Goal: Book appointment/travel/reservation

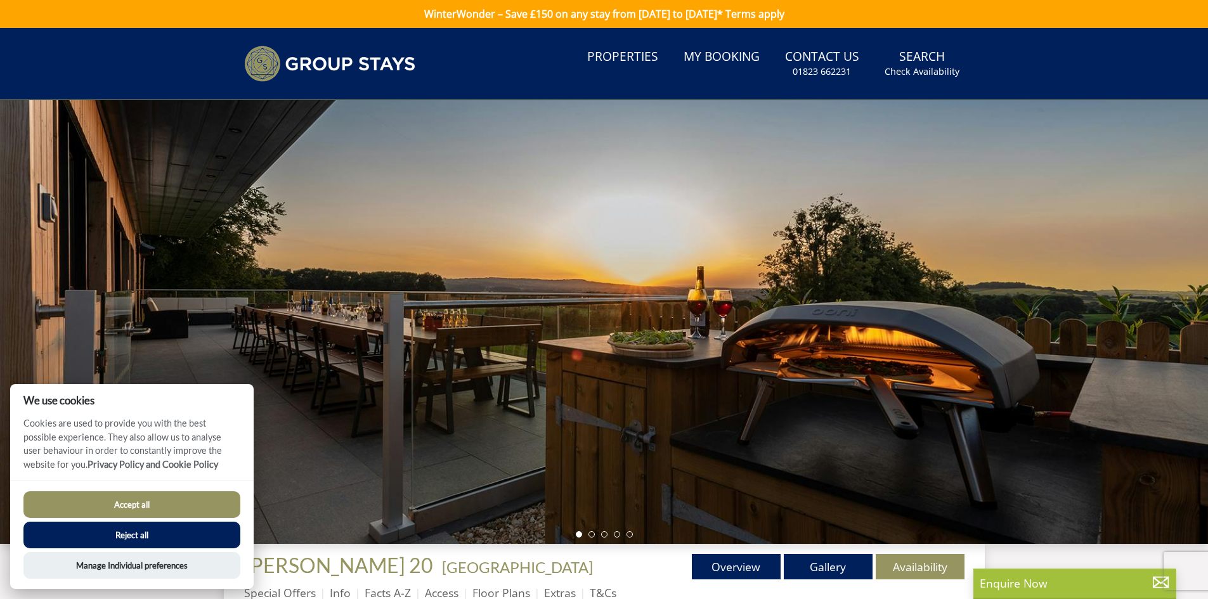
click at [183, 503] on button "Accept all" at bounding box center [131, 504] width 217 height 27
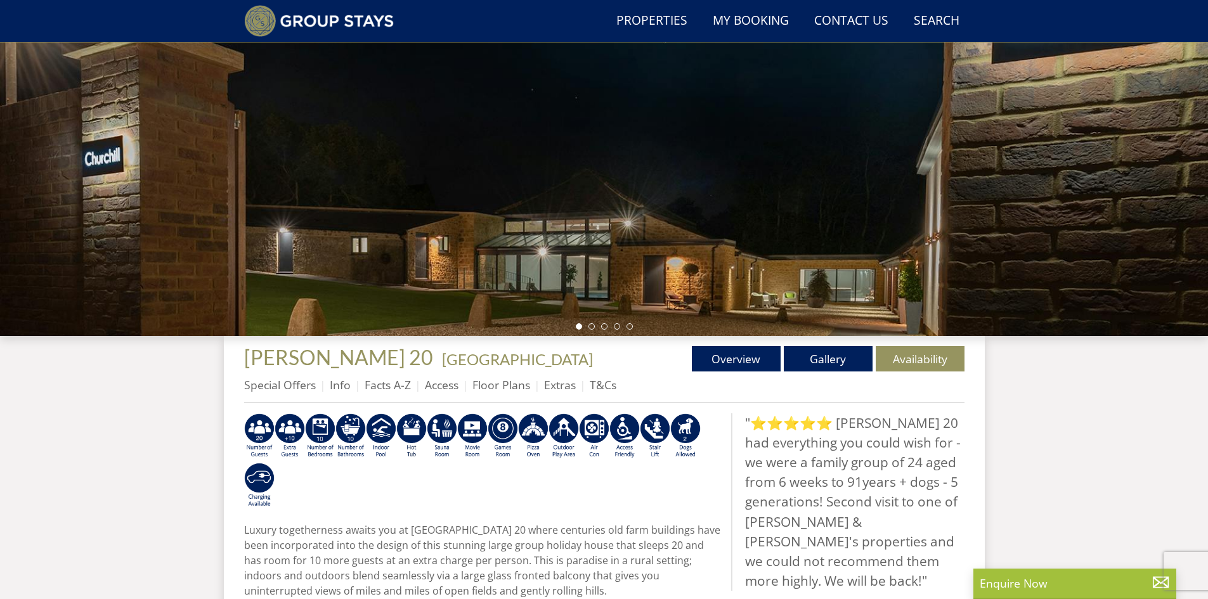
scroll to position [115, 0]
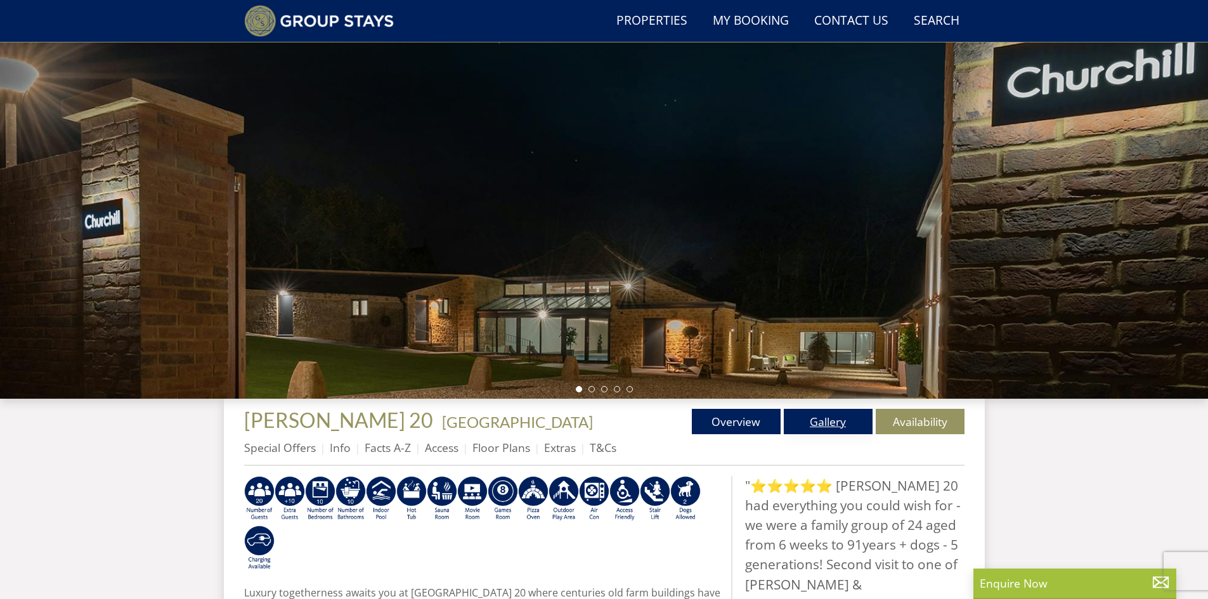
click at [838, 423] on link "Gallery" at bounding box center [828, 421] width 89 height 25
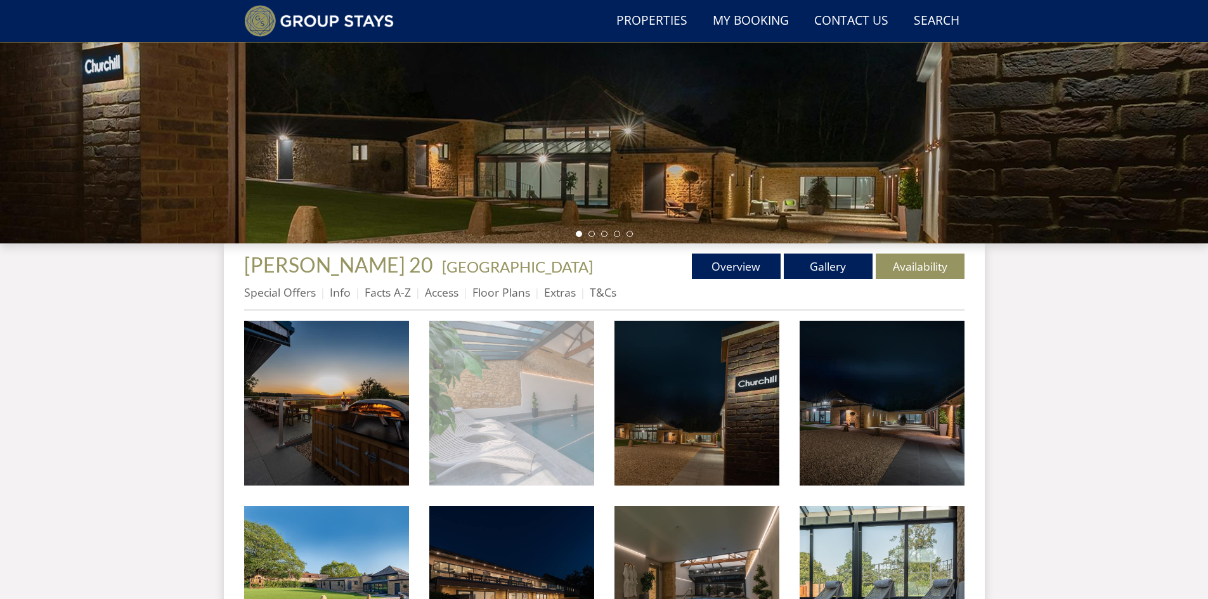
scroll to position [369, 0]
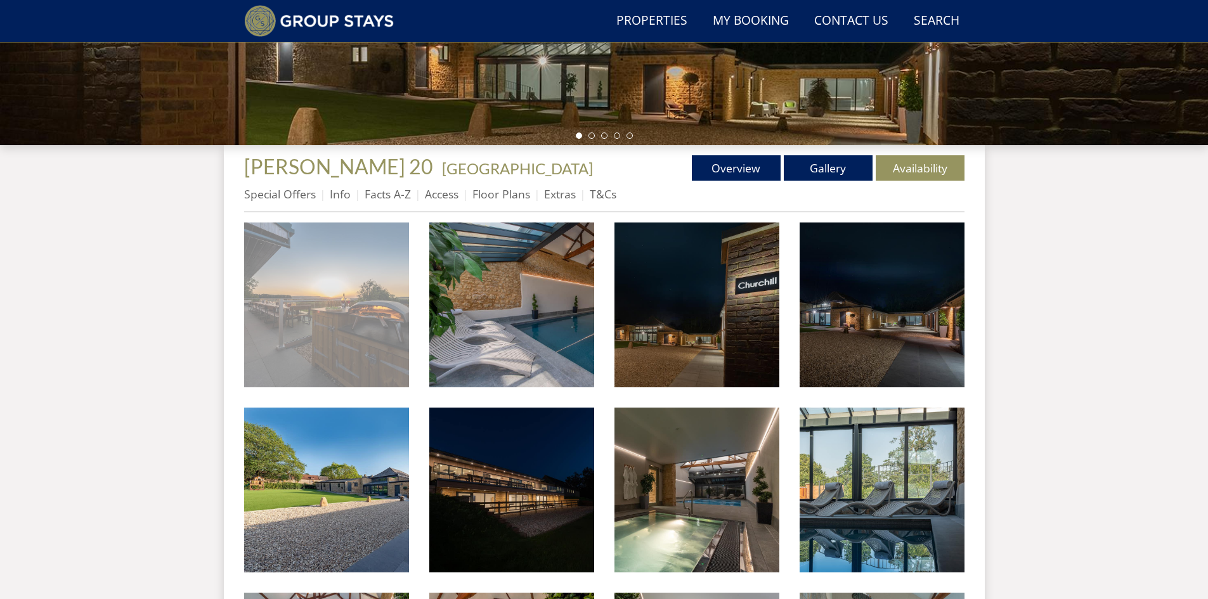
click at [363, 330] on img at bounding box center [326, 305] width 165 height 165
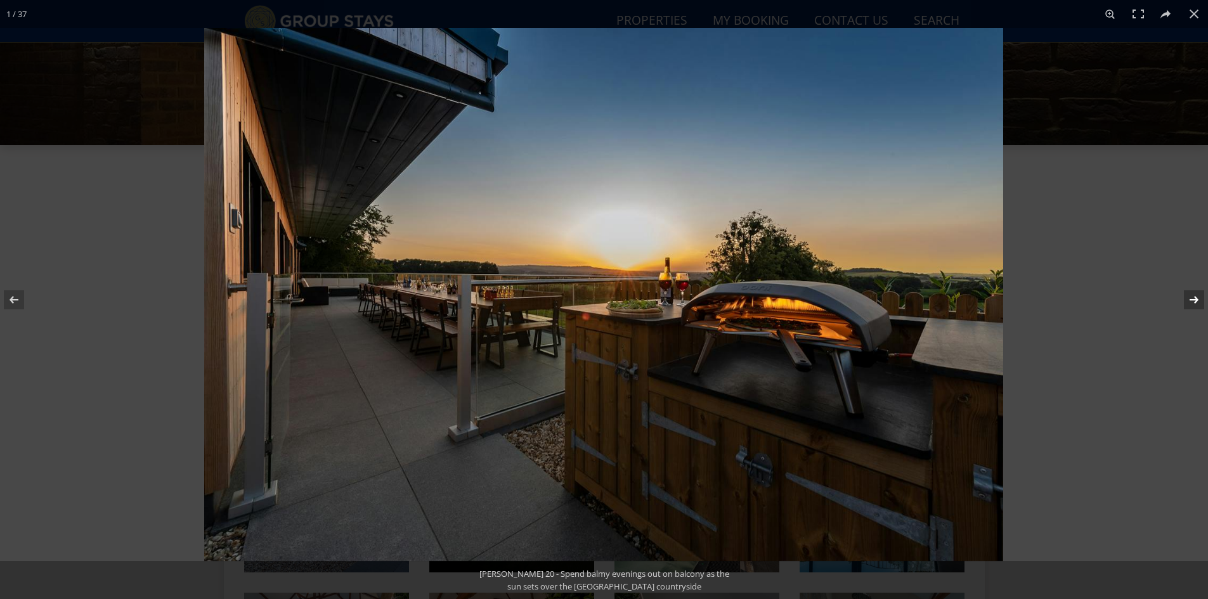
click at [1189, 304] on button at bounding box center [1185, 299] width 44 height 63
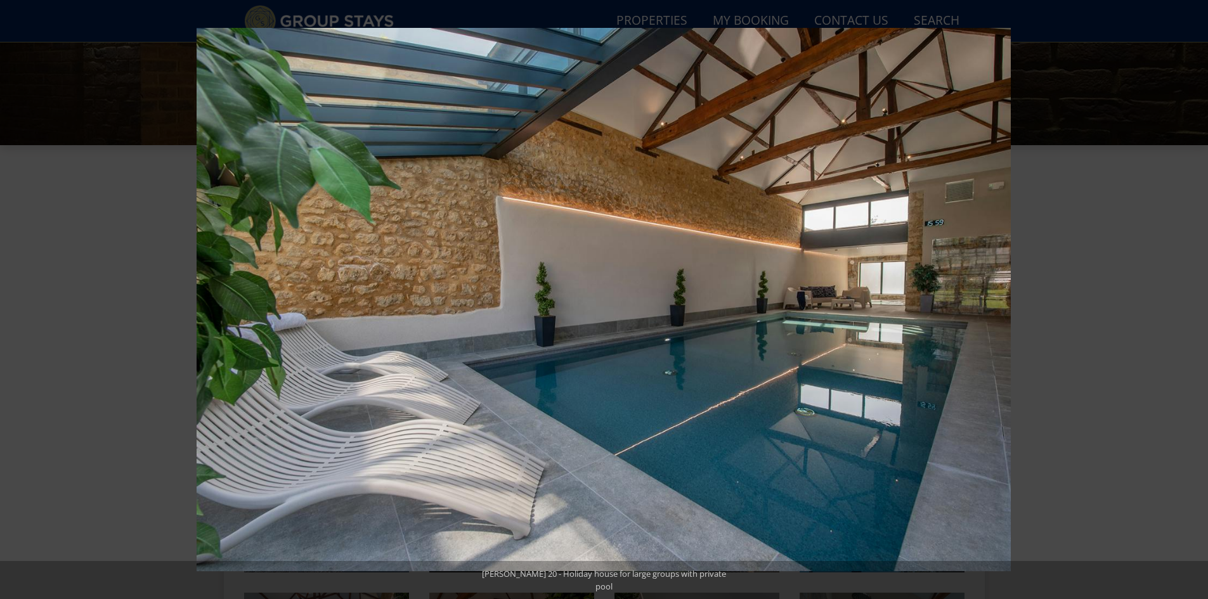
click at [1189, 304] on button at bounding box center [1185, 299] width 44 height 63
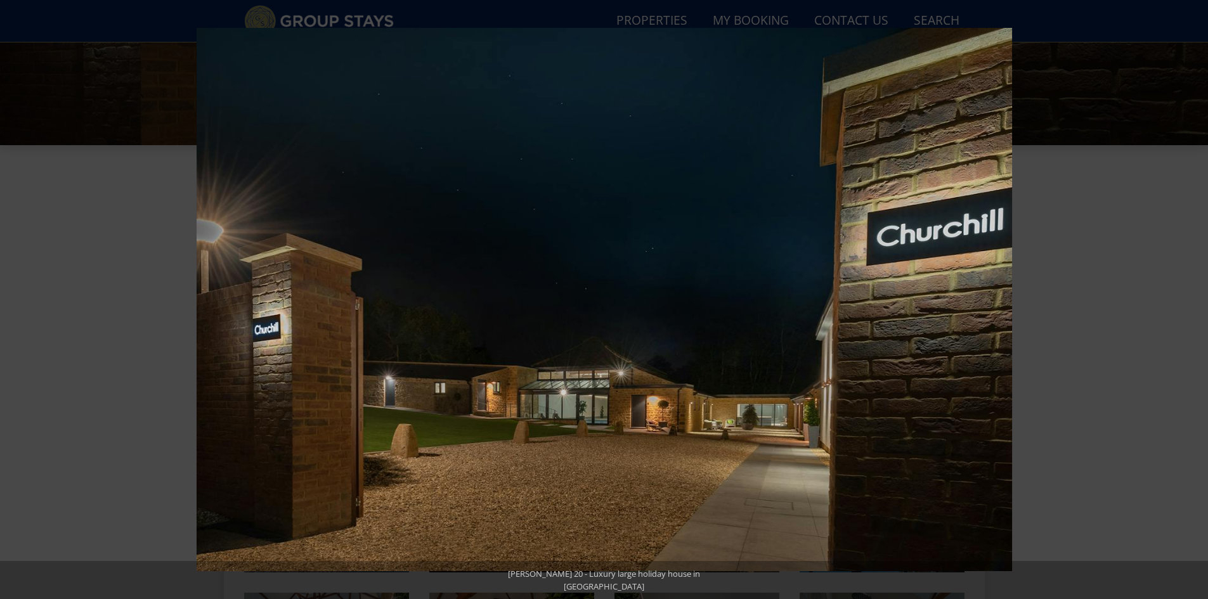
click at [1189, 304] on button at bounding box center [1185, 299] width 44 height 63
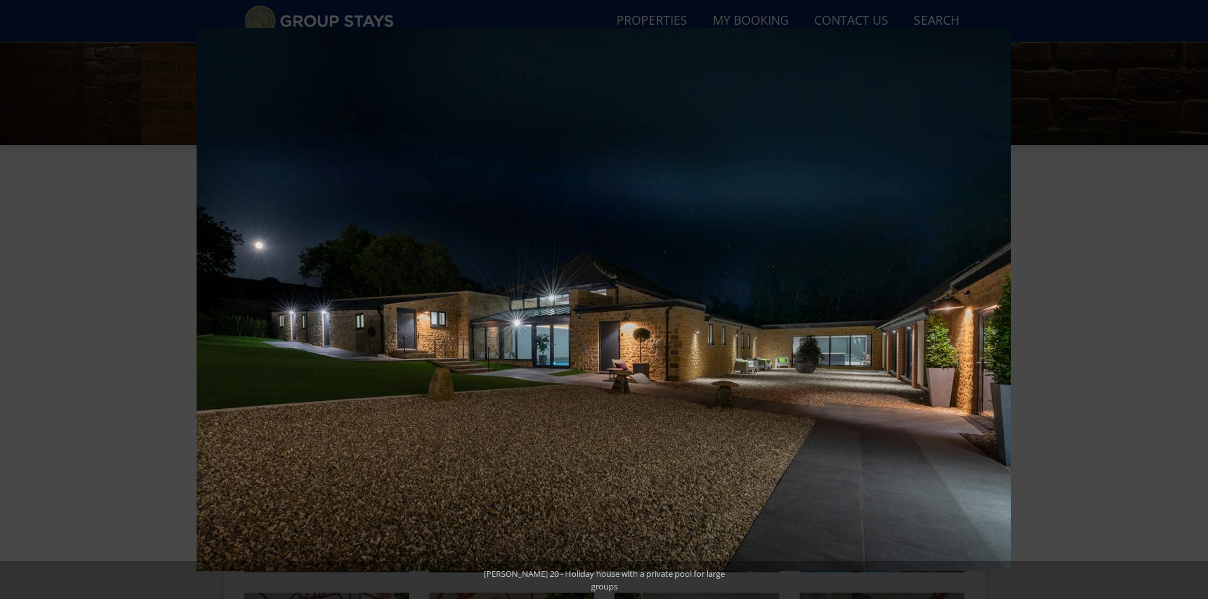
click at [1189, 304] on button at bounding box center [1185, 299] width 44 height 63
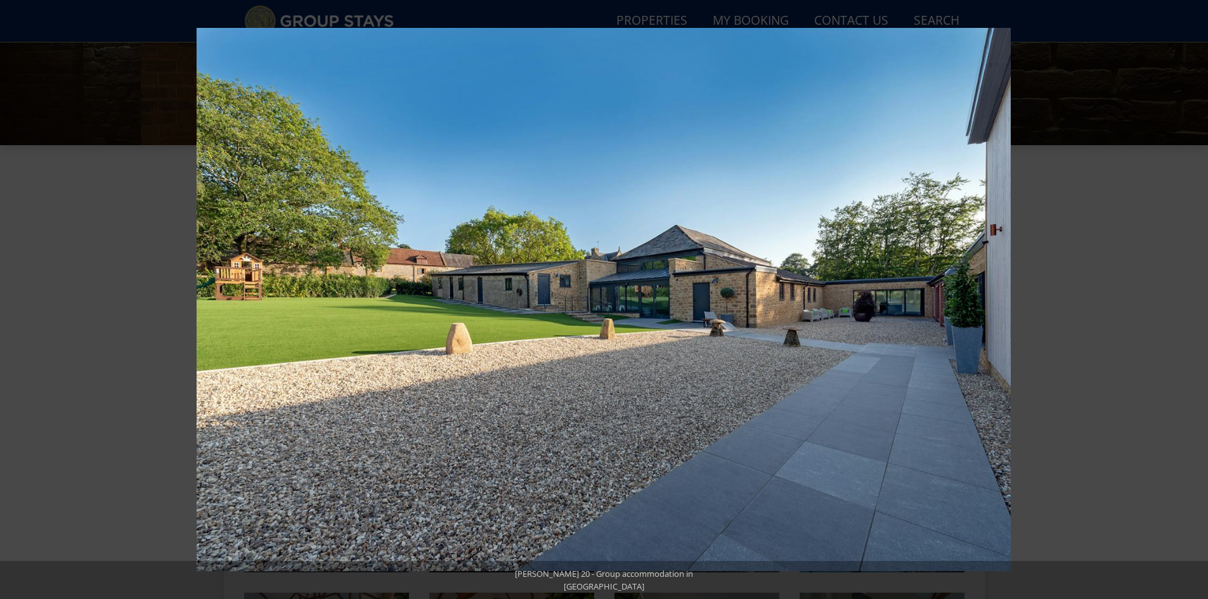
click at [1189, 304] on button at bounding box center [1185, 299] width 44 height 63
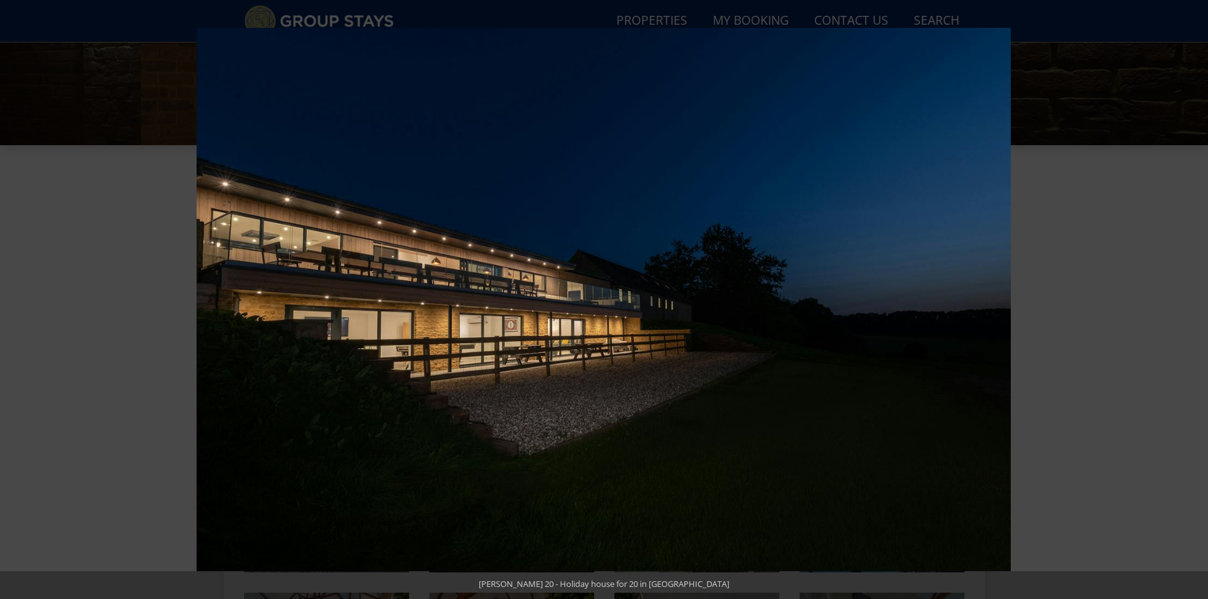
click at [1189, 304] on button at bounding box center [1185, 299] width 44 height 63
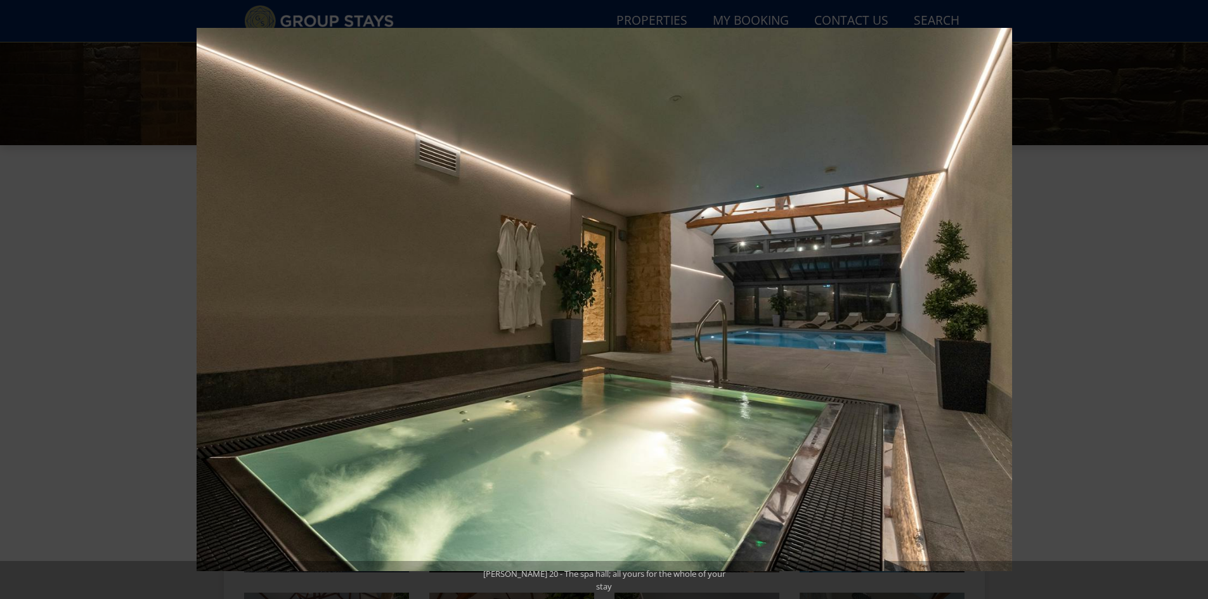
click at [1189, 304] on button at bounding box center [1185, 299] width 44 height 63
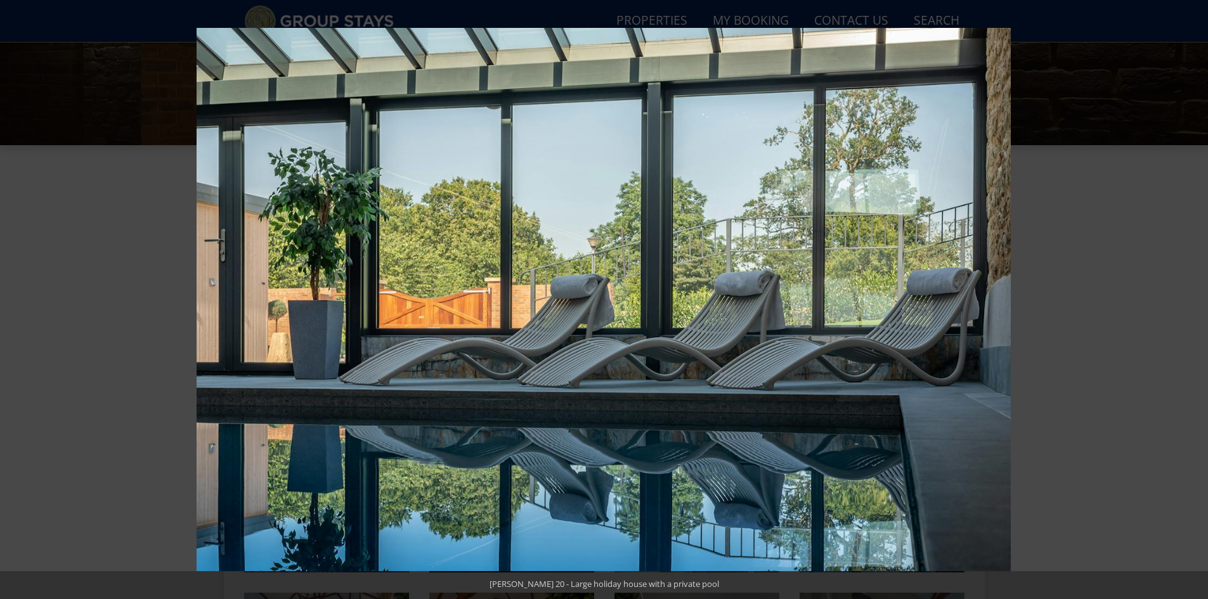
click at [1189, 304] on button at bounding box center [1185, 299] width 44 height 63
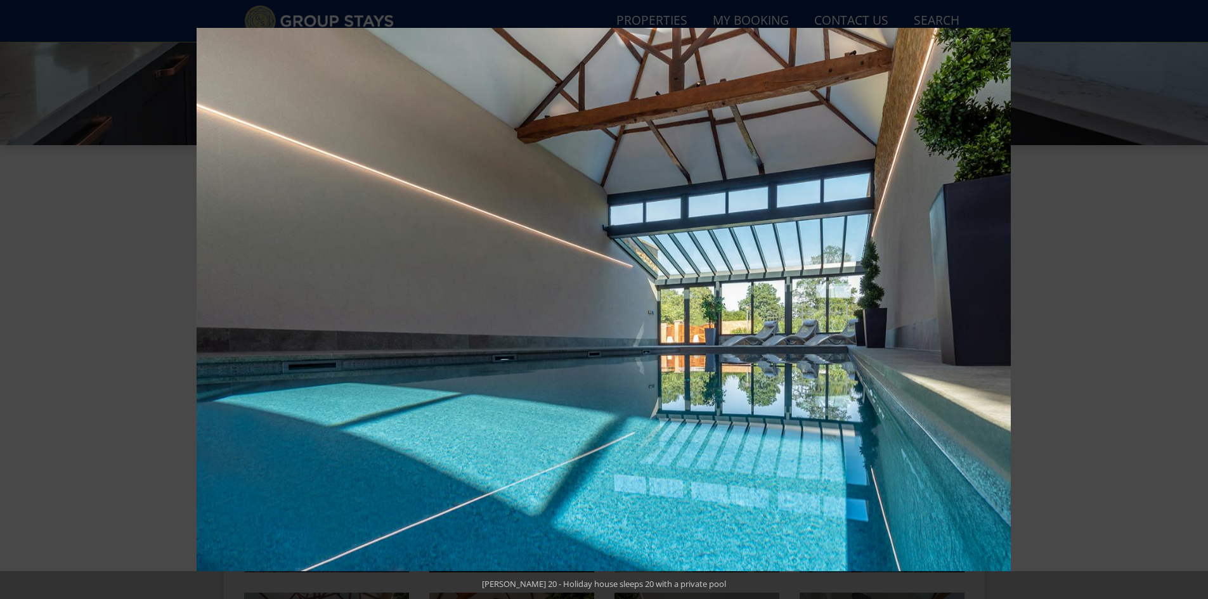
click at [1189, 304] on button at bounding box center [1185, 299] width 44 height 63
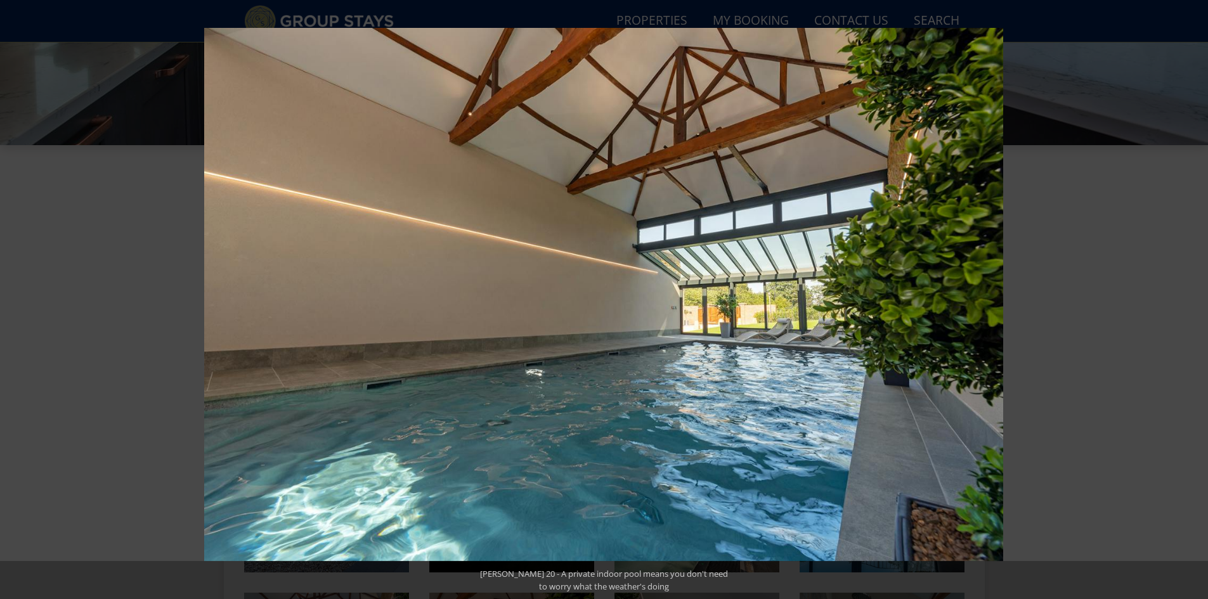
click at [1189, 304] on button at bounding box center [1185, 299] width 44 height 63
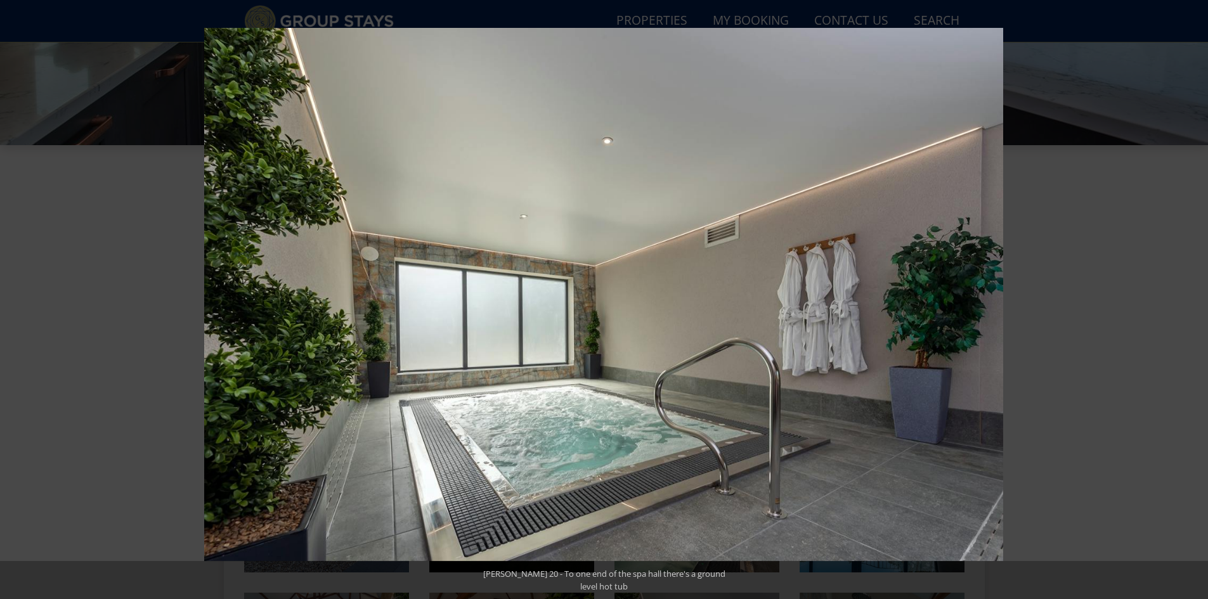
click at [1189, 304] on button at bounding box center [1185, 299] width 44 height 63
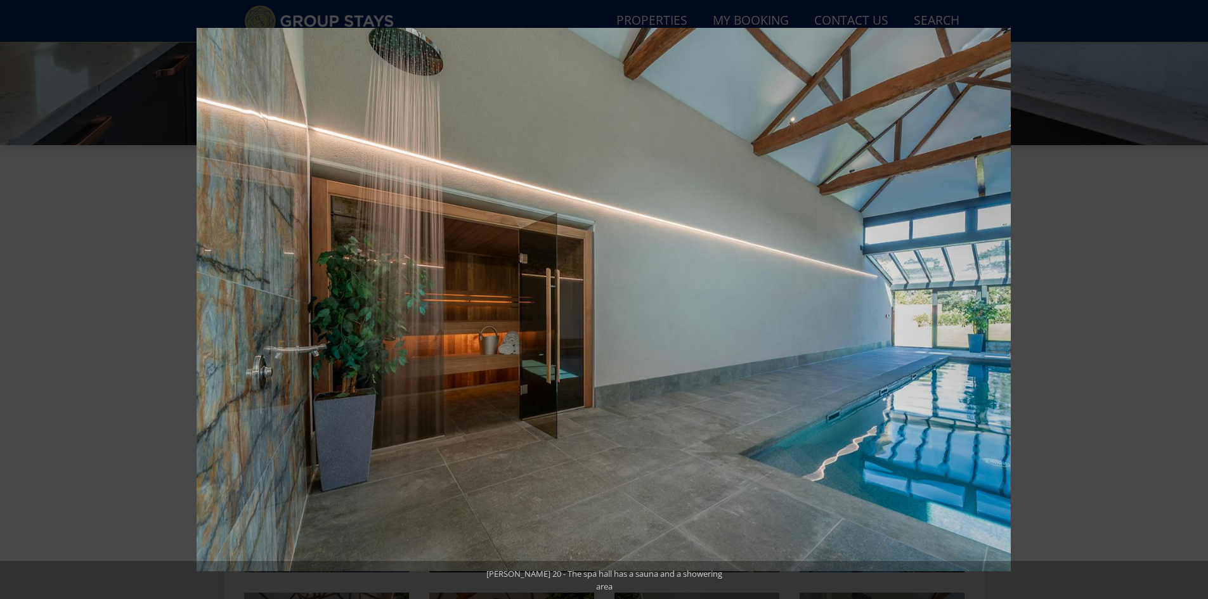
click at [1189, 304] on button at bounding box center [1185, 299] width 44 height 63
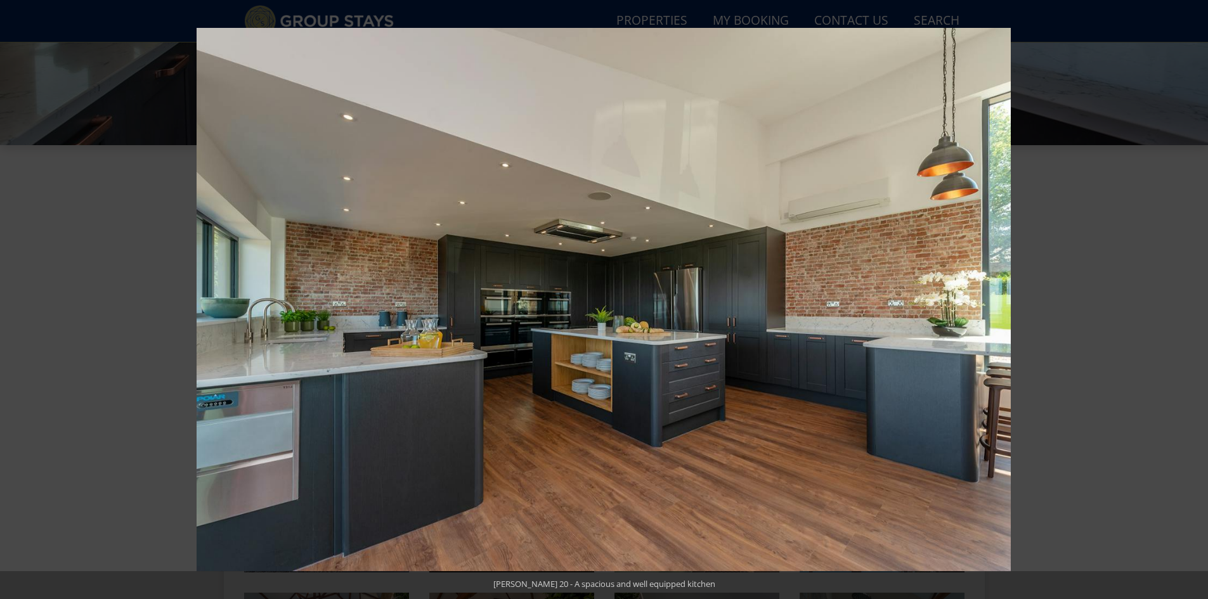
click at [1189, 304] on button at bounding box center [1185, 299] width 44 height 63
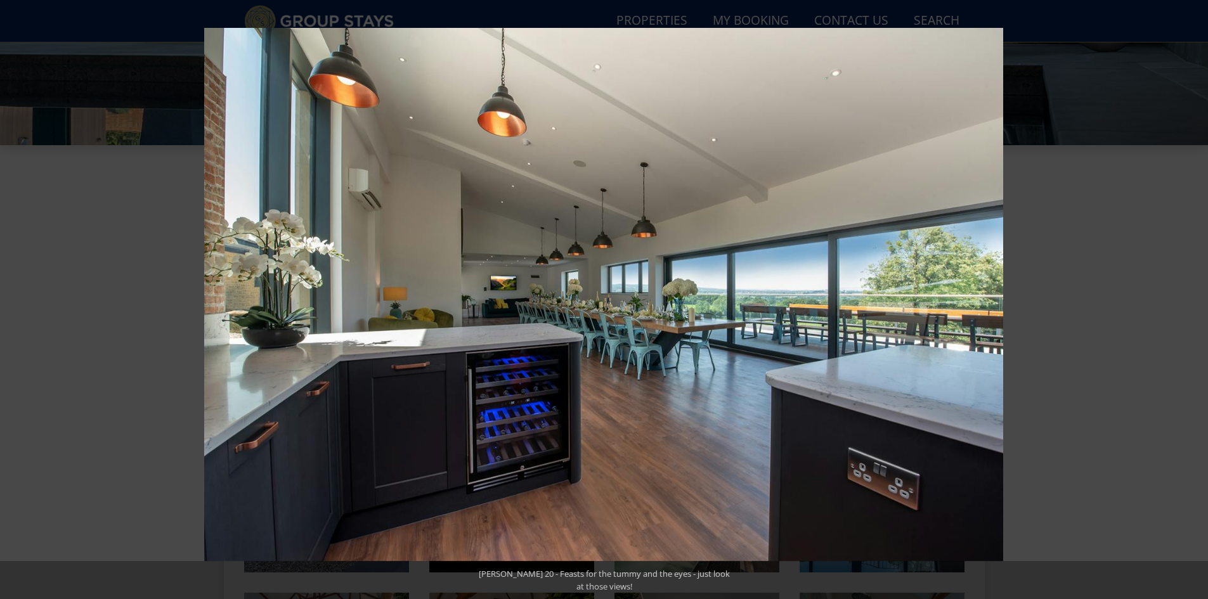
click at [1189, 304] on button at bounding box center [1185, 299] width 44 height 63
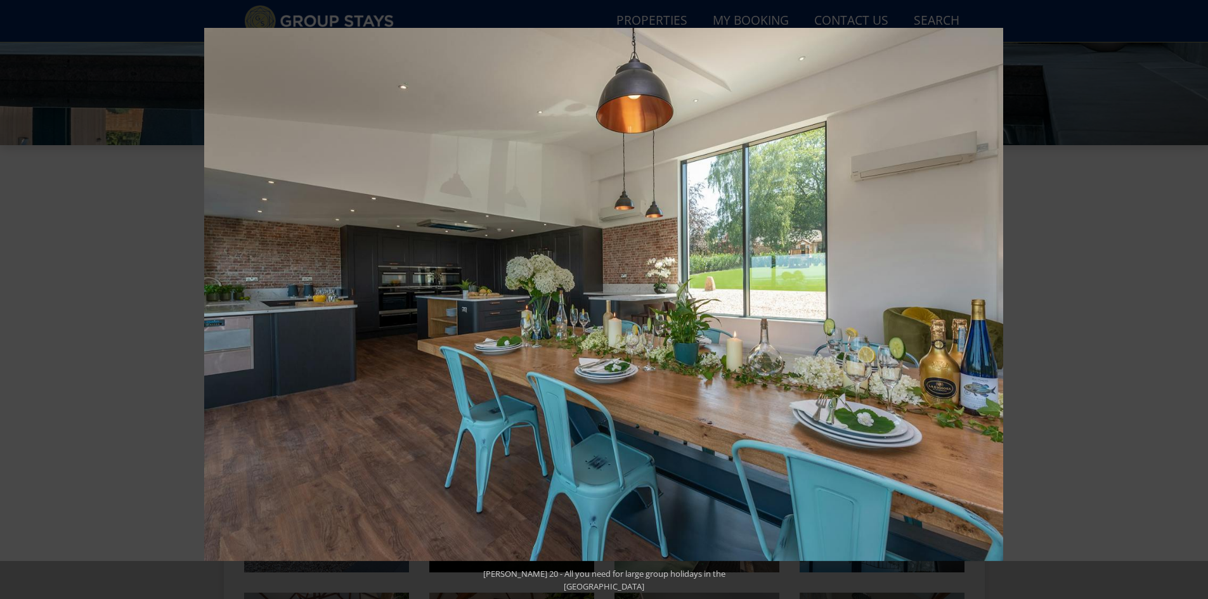
click at [1189, 304] on button at bounding box center [1185, 299] width 44 height 63
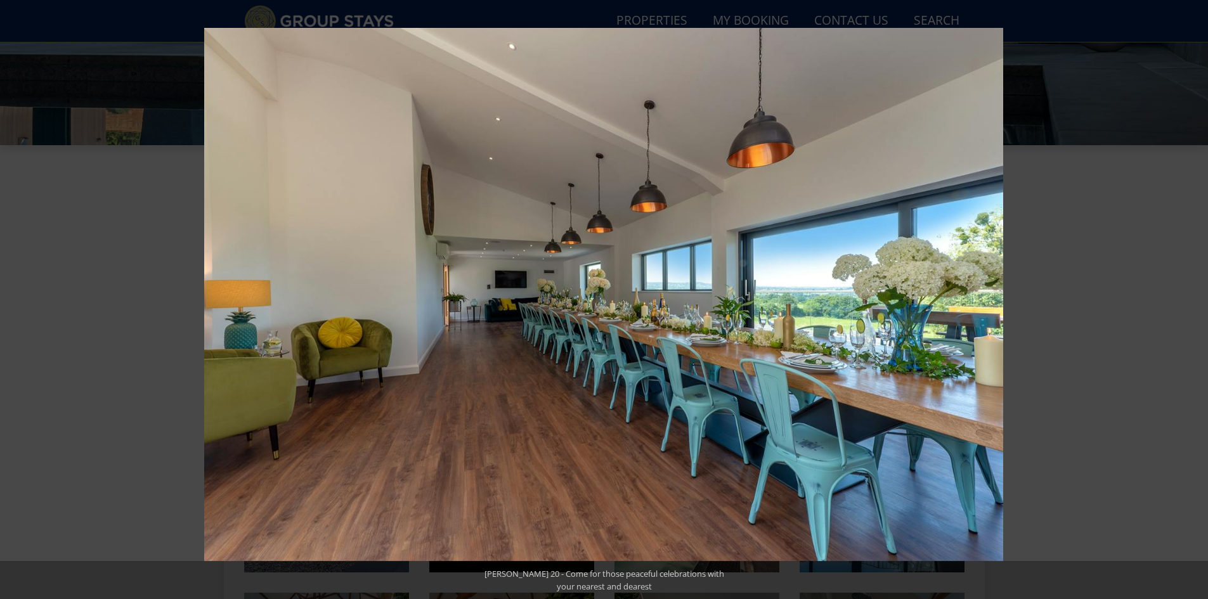
click at [1189, 304] on button at bounding box center [1185, 299] width 44 height 63
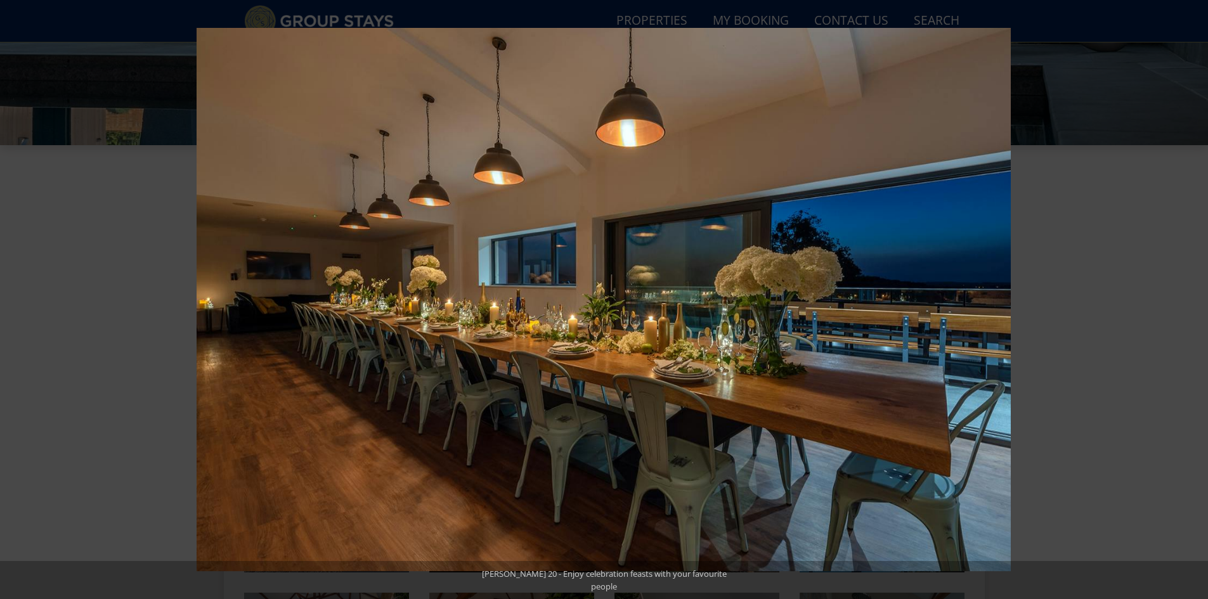
click at [1189, 304] on button at bounding box center [1185, 299] width 44 height 63
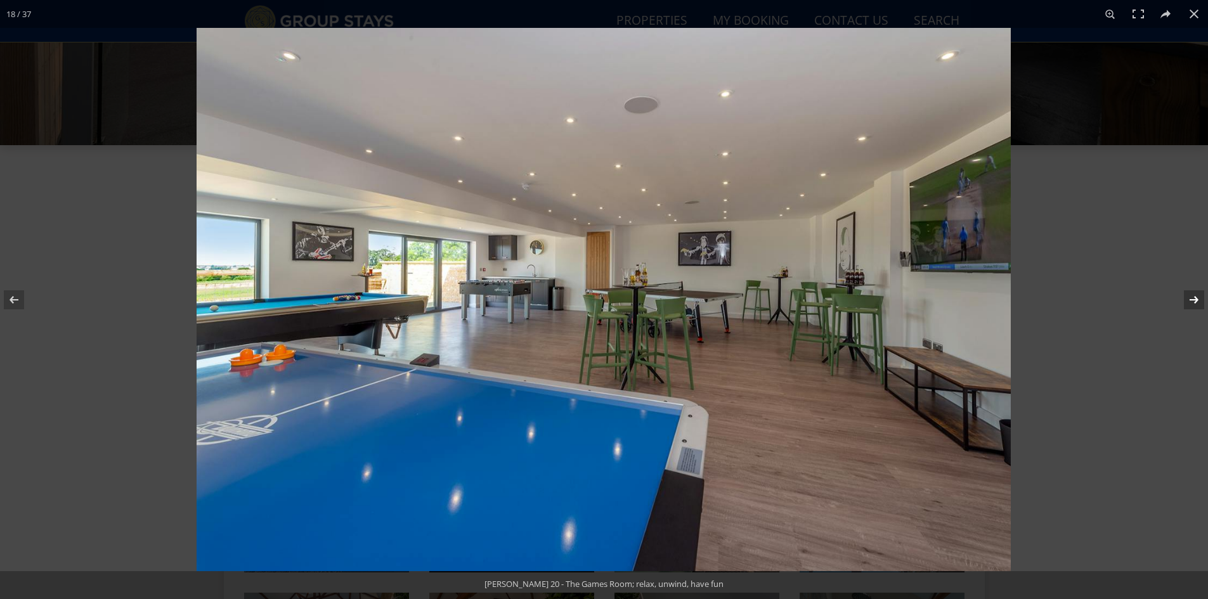
click at [1191, 306] on button at bounding box center [1185, 299] width 44 height 63
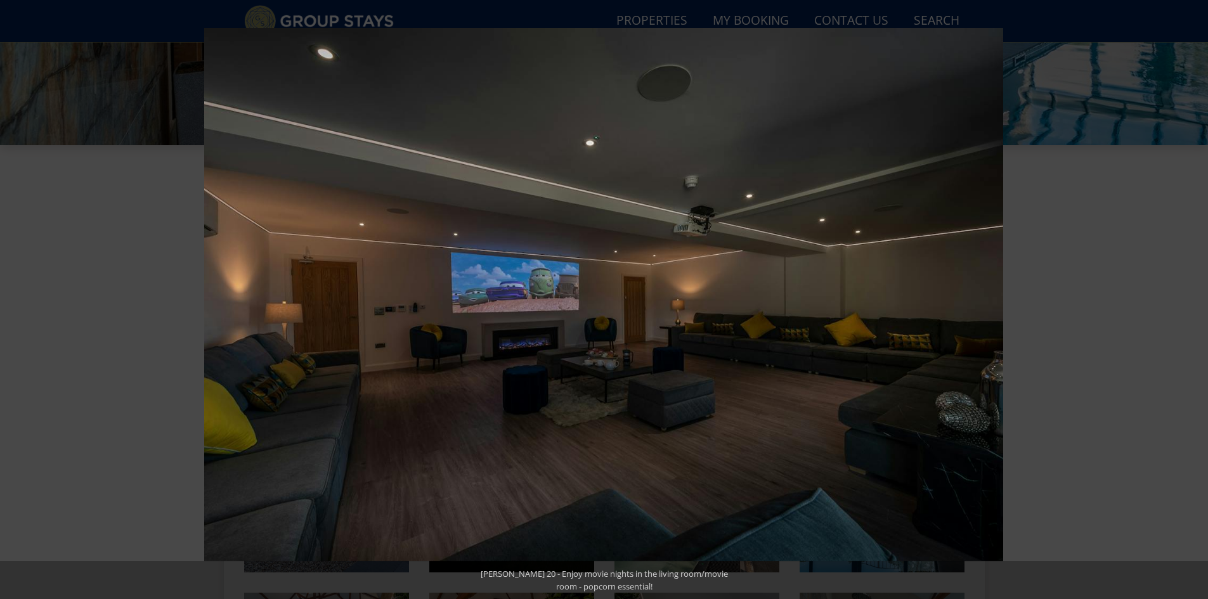
click at [1191, 306] on button at bounding box center [1185, 299] width 44 height 63
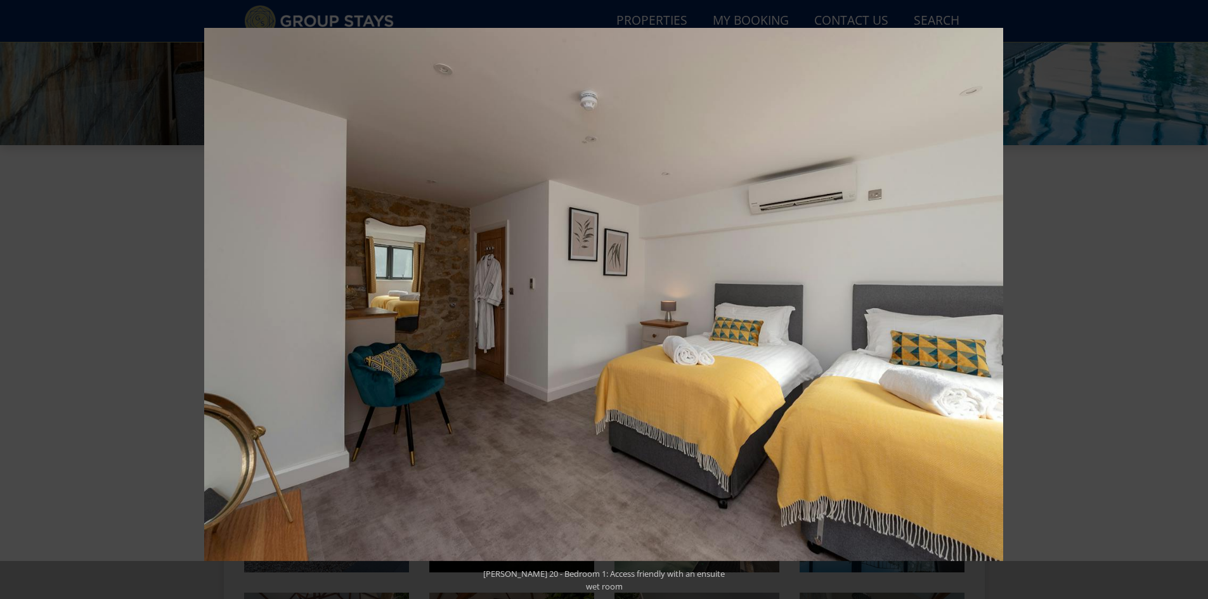
click at [1191, 306] on button at bounding box center [1185, 299] width 44 height 63
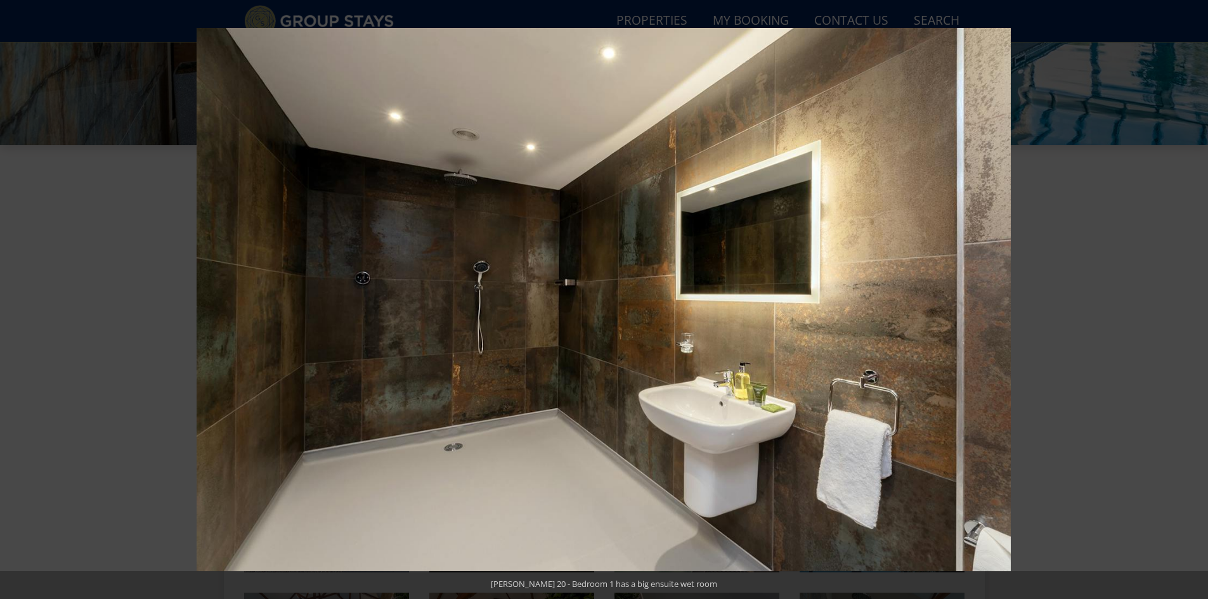
click at [1191, 306] on button at bounding box center [1185, 299] width 44 height 63
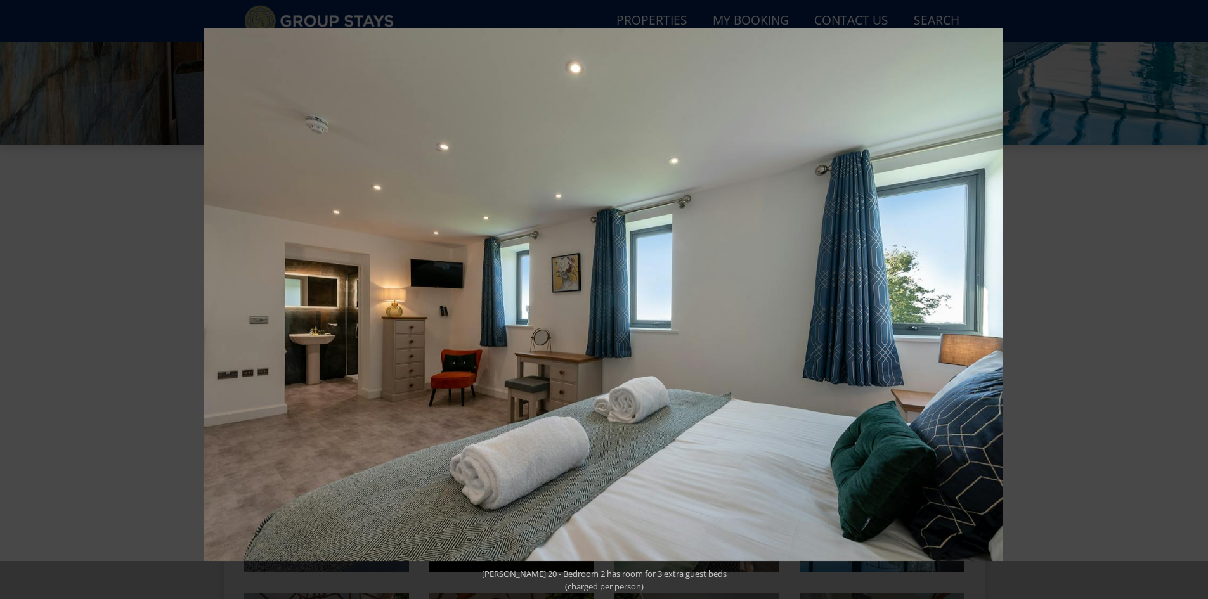
click at [1191, 306] on button at bounding box center [1185, 299] width 44 height 63
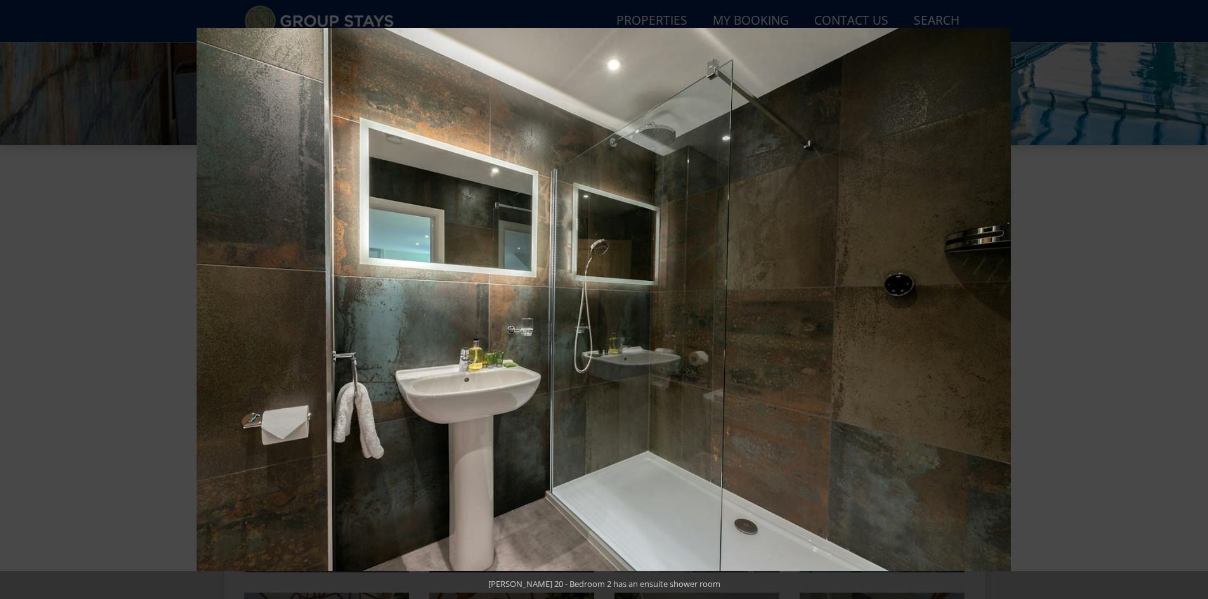
click at [1191, 306] on button at bounding box center [1185, 299] width 44 height 63
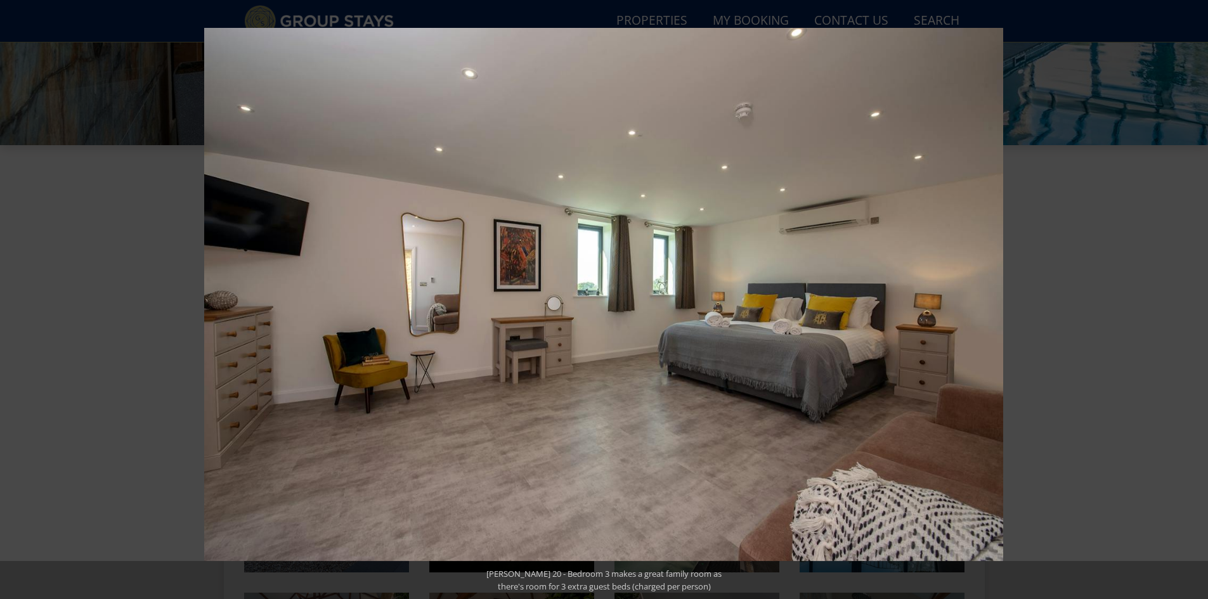
click at [1191, 306] on button at bounding box center [1185, 299] width 44 height 63
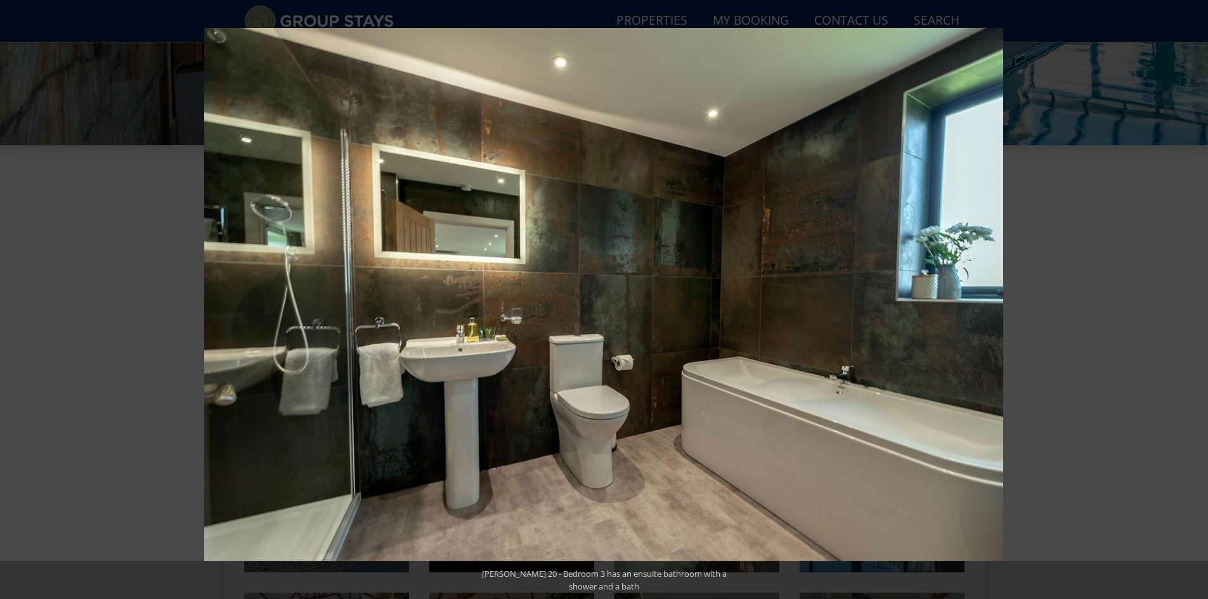
click at [1191, 306] on button at bounding box center [1185, 299] width 44 height 63
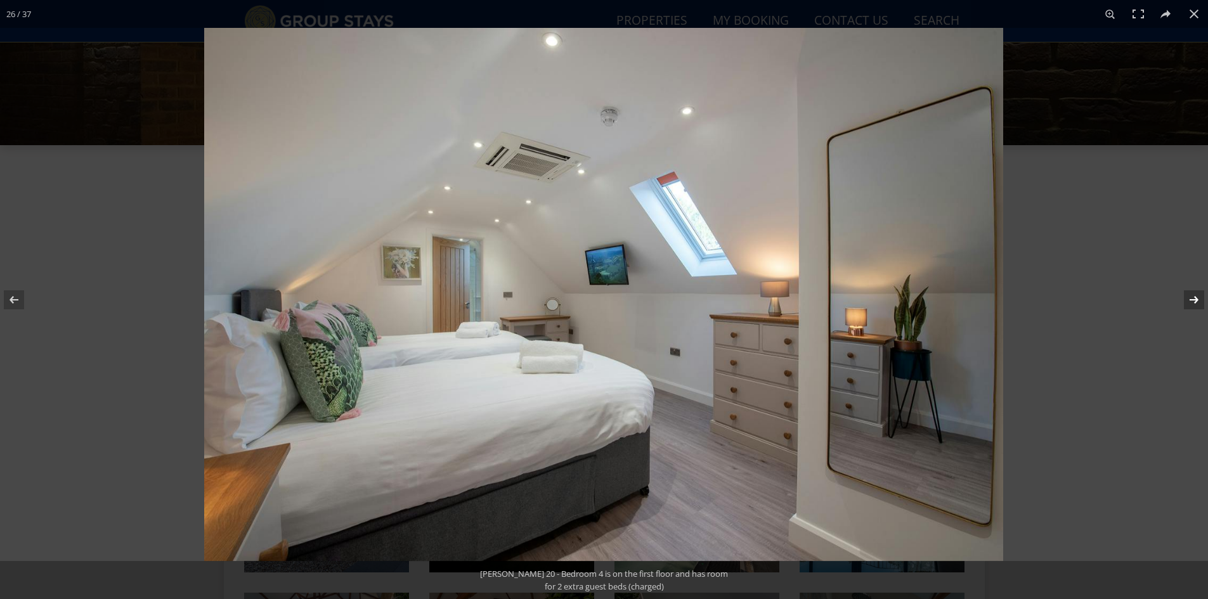
click at [1189, 292] on button at bounding box center [1185, 299] width 44 height 63
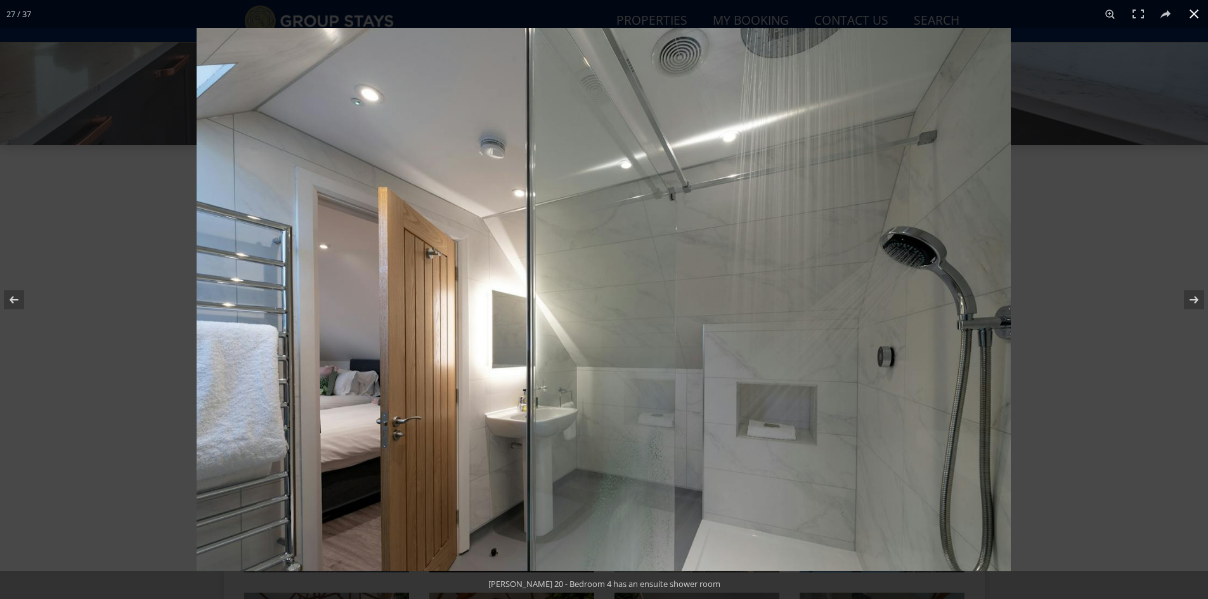
click at [1189, 17] on button at bounding box center [1194, 14] width 28 height 28
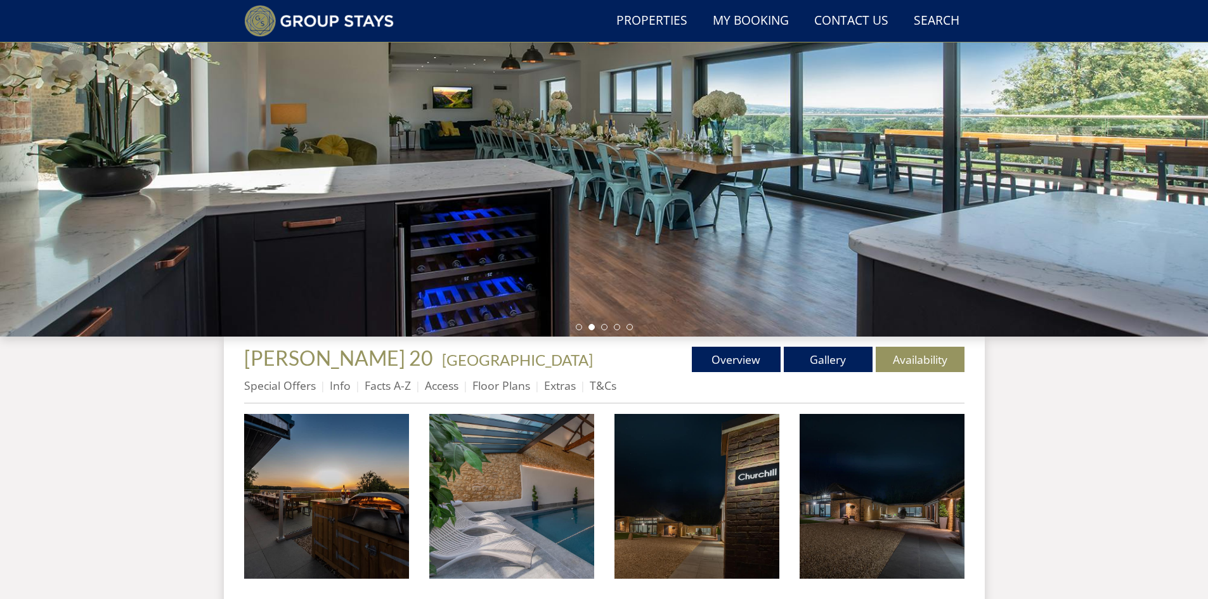
scroll to position [0, 0]
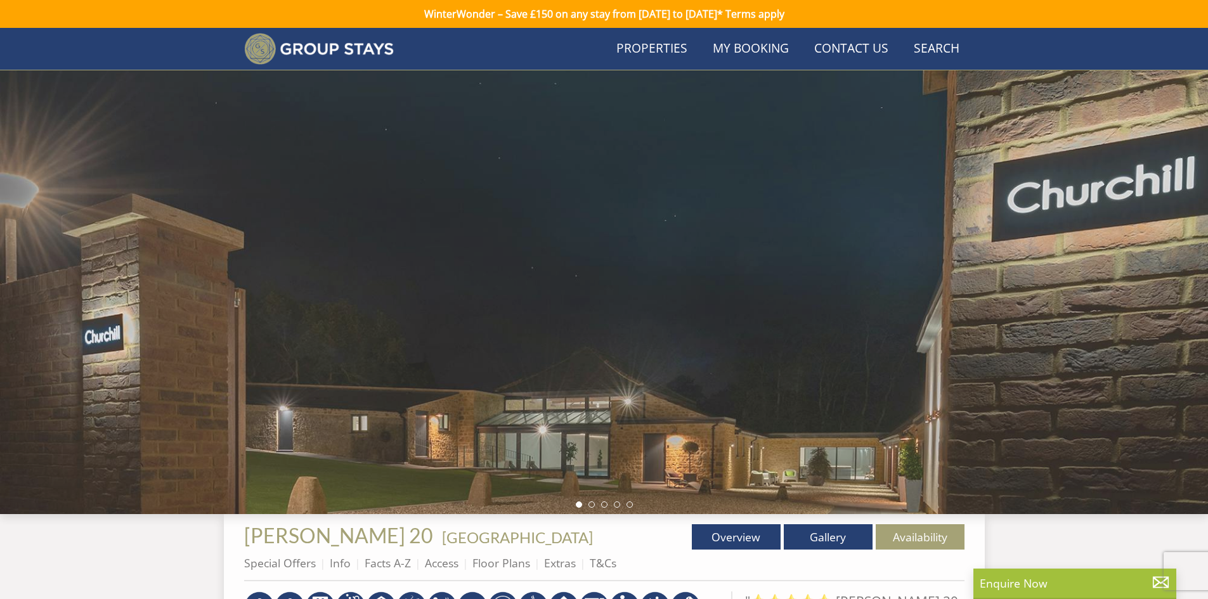
scroll to position [115, 0]
